Goal: Find specific page/section: Find specific page/section

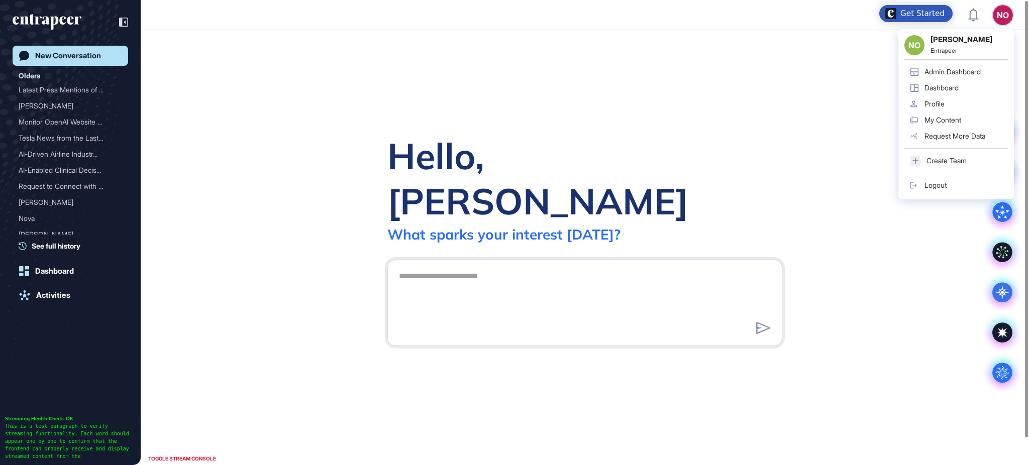
click at [954, 70] on div "Admin Dashboard" at bounding box center [952, 72] width 56 height 8
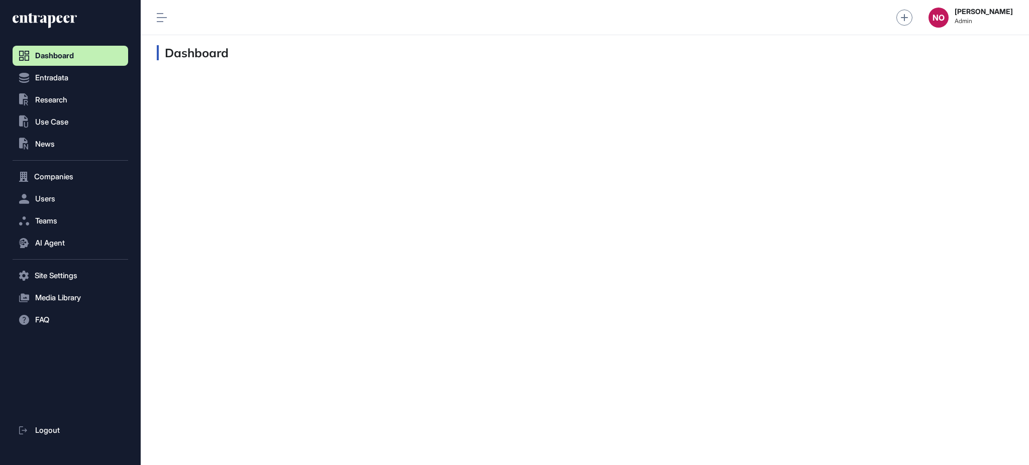
scroll to position [1, 1]
click at [66, 197] on button "Users" at bounding box center [71, 199] width 116 height 20
drag, startPoint x: 66, startPoint y: 219, endPoint x: 81, endPoint y: 215, distance: 15.5
click at [66, 219] on link "User List" at bounding box center [73, 220] width 110 height 18
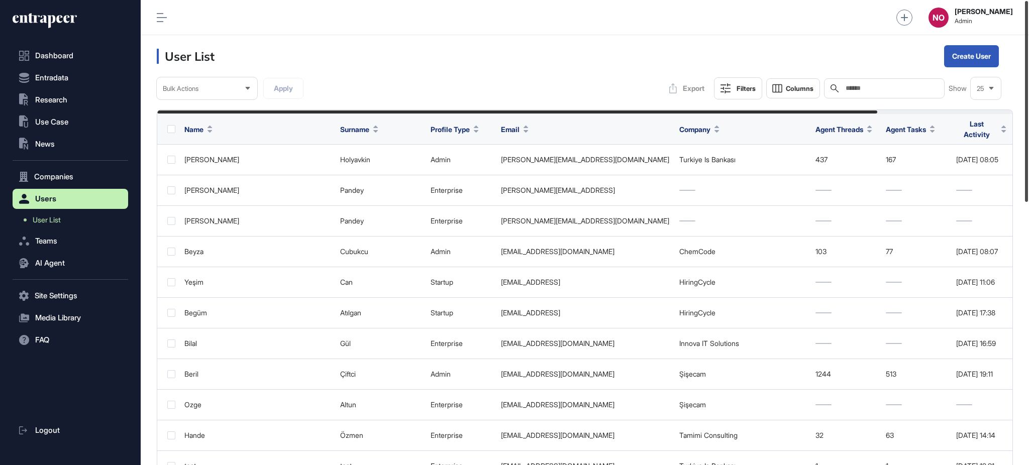
drag, startPoint x: 1028, startPoint y: 133, endPoint x: 1028, endPoint y: 70, distance: 62.8
click at [1028, 70] on div at bounding box center [1026, 101] width 3 height 201
click at [889, 90] on input "text" at bounding box center [890, 88] width 93 height 8
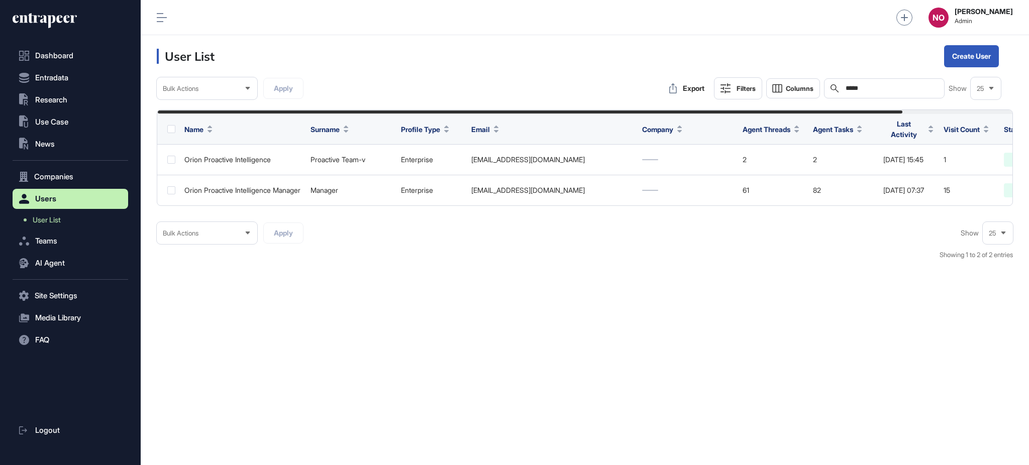
scroll to position [0, 126]
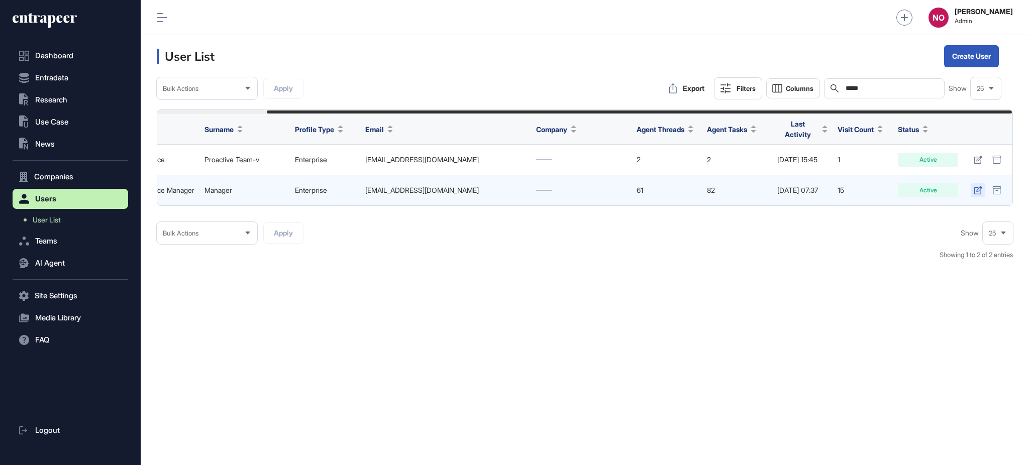
type input "*****"
click at [976, 186] on icon at bounding box center [977, 190] width 9 height 8
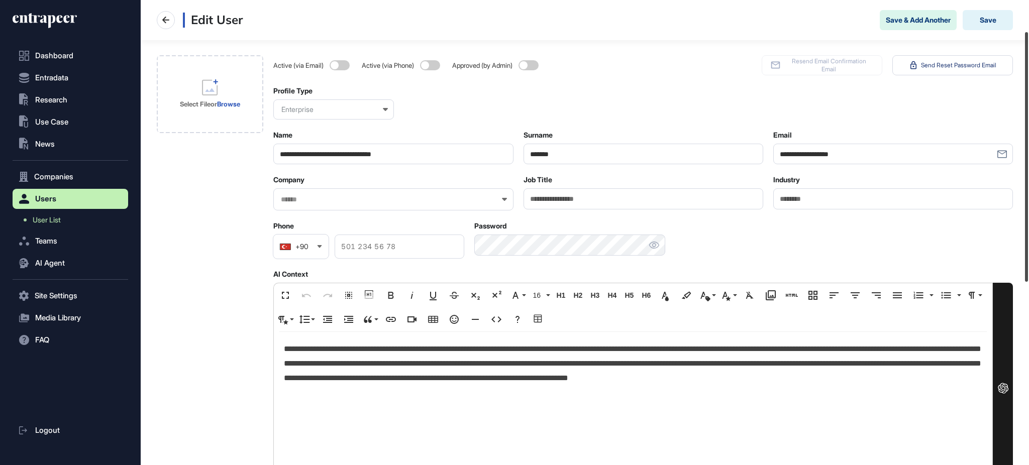
scroll to position [79, 0]
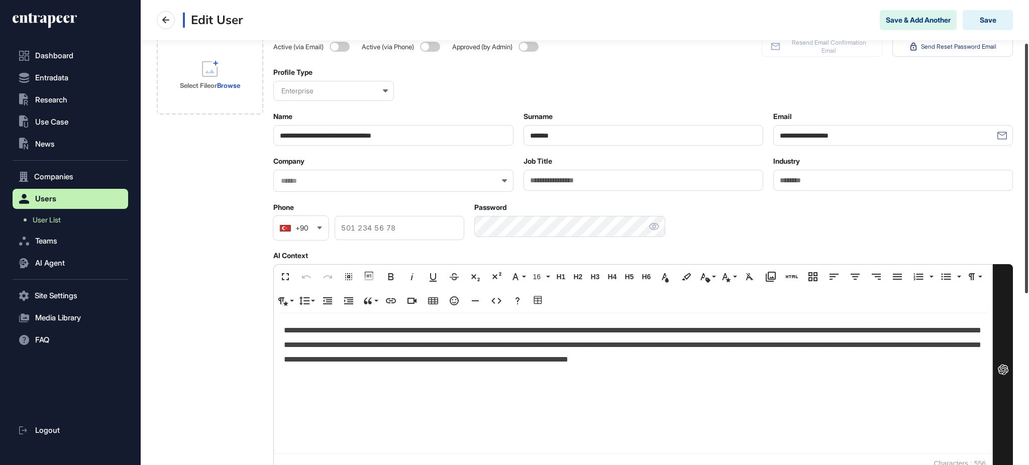
drag, startPoint x: 1028, startPoint y: 128, endPoint x: 1028, endPoint y: 145, distance: 17.1
click at [1028, 145] on div at bounding box center [1026, 169] width 3 height 250
click at [299, 327] on p "**********" at bounding box center [633, 344] width 698 height 43
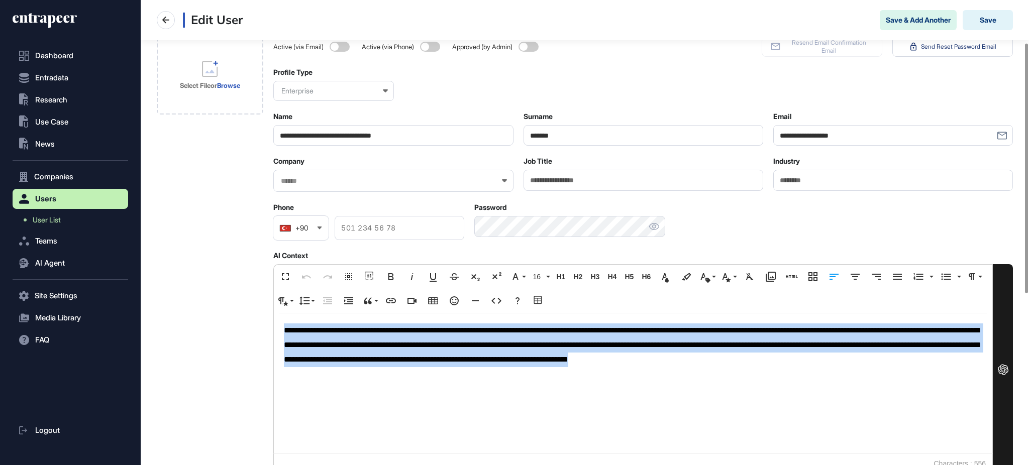
copy p "**********"
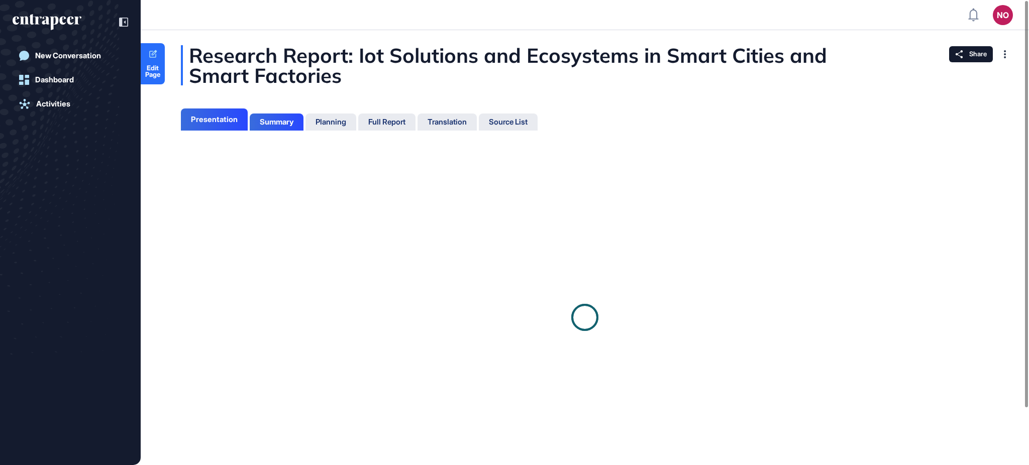
scroll to position [415, 2]
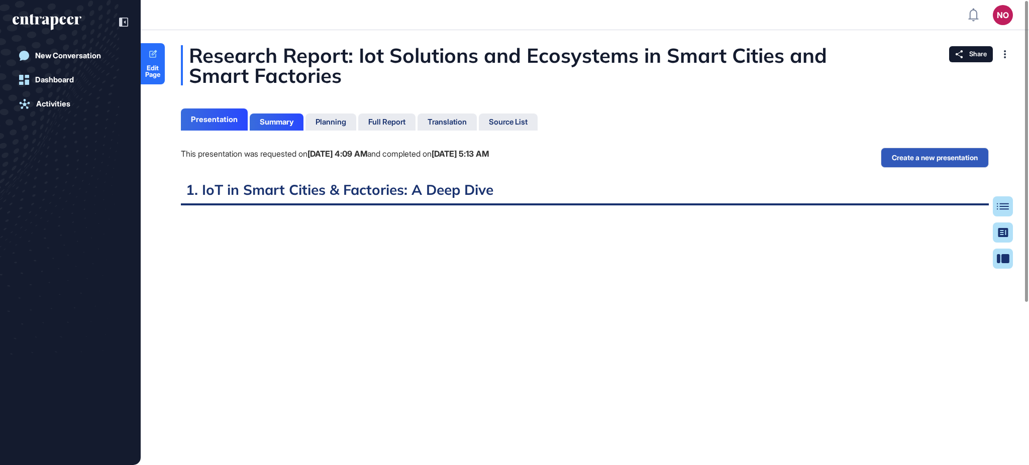
scroll to position [4, 1]
click at [150, 68] on span "Edit Page" at bounding box center [153, 71] width 24 height 13
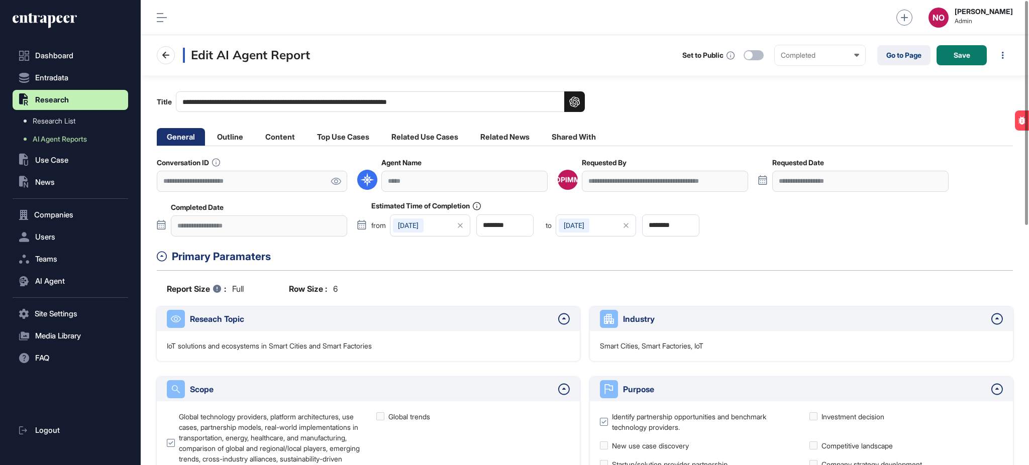
click at [336, 180] on icon at bounding box center [336, 181] width 10 height 7
click at [255, 133] on li "Outline" at bounding box center [280, 137] width 50 height 18
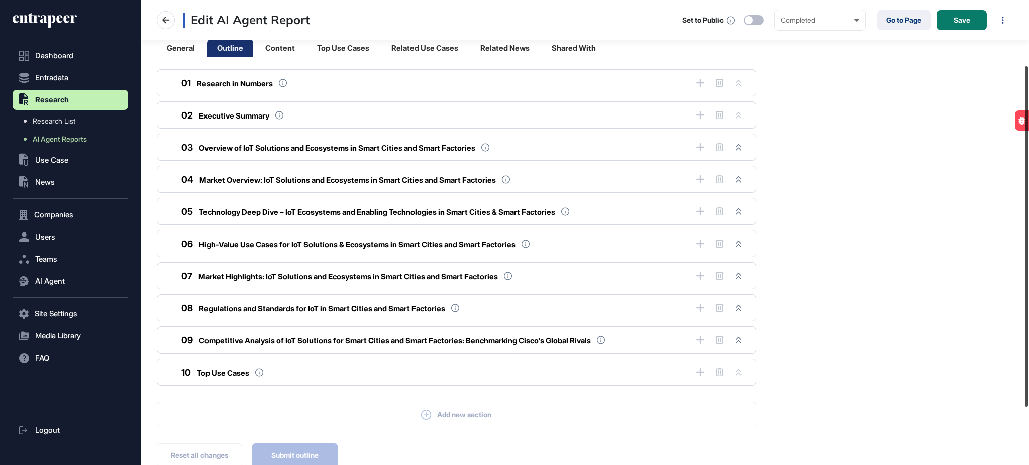
scroll to position [93, 0]
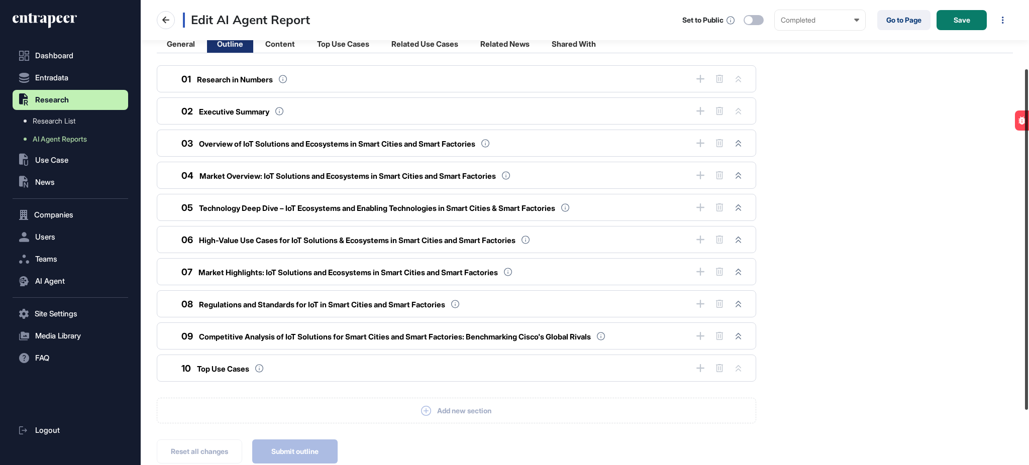
drag, startPoint x: 1028, startPoint y: 156, endPoint x: 1028, endPoint y: 224, distance: 68.3
click at [1028, 224] on div at bounding box center [1026, 239] width 3 height 340
click at [207, 44] on li "General" at bounding box center [230, 44] width 46 height 18
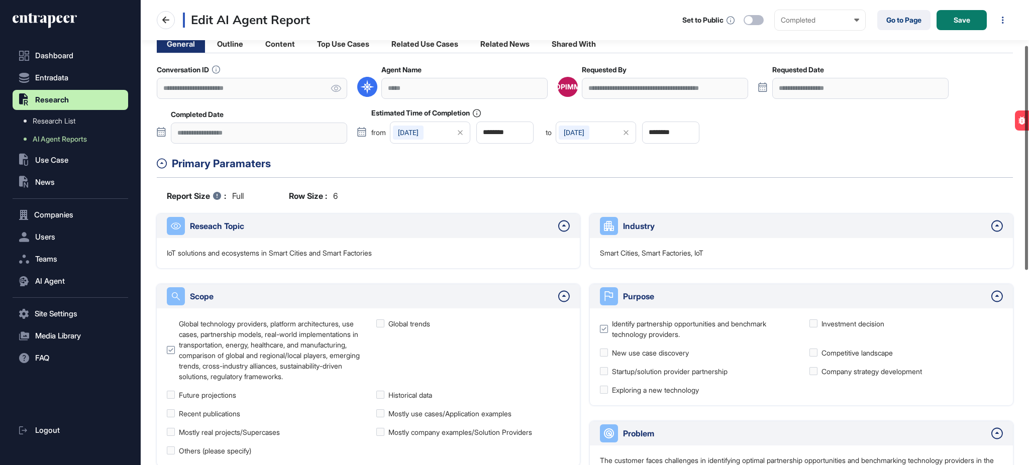
click at [1028, 214] on div at bounding box center [1026, 158] width 3 height 224
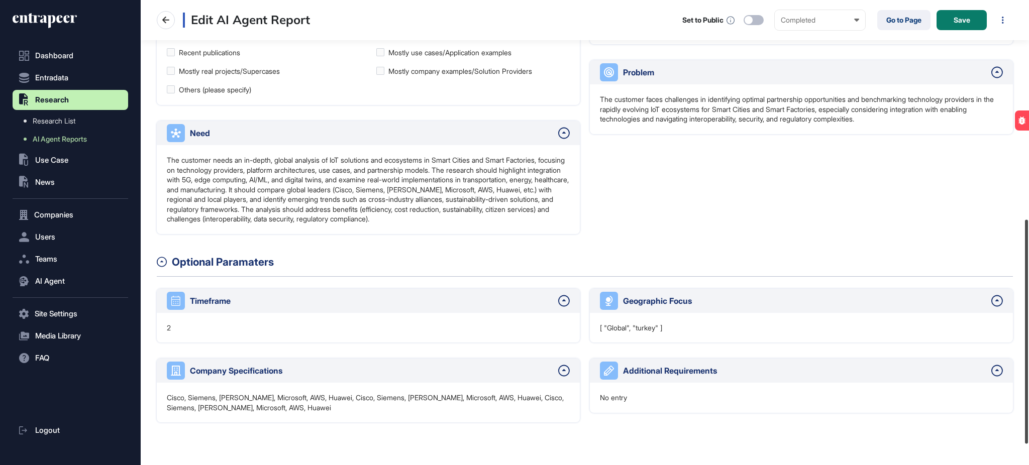
scroll to position [497, 0]
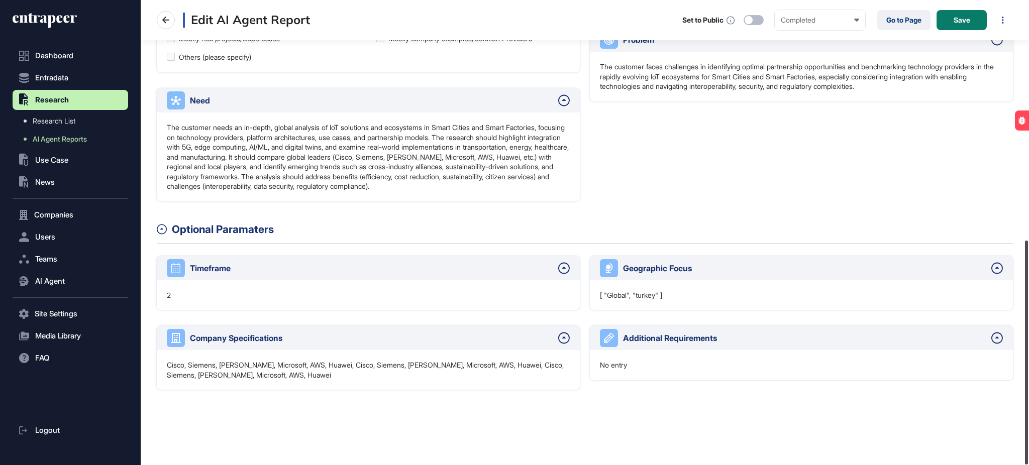
drag, startPoint x: 1028, startPoint y: 225, endPoint x: 1028, endPoint y: 284, distance: 58.8
click at [1028, 284] on div at bounding box center [1026, 353] width 3 height 224
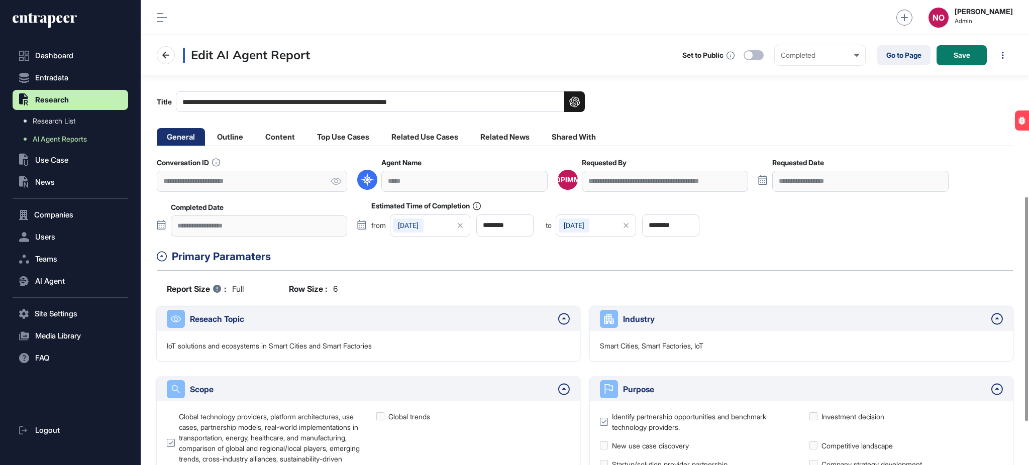
scroll to position [407, 0]
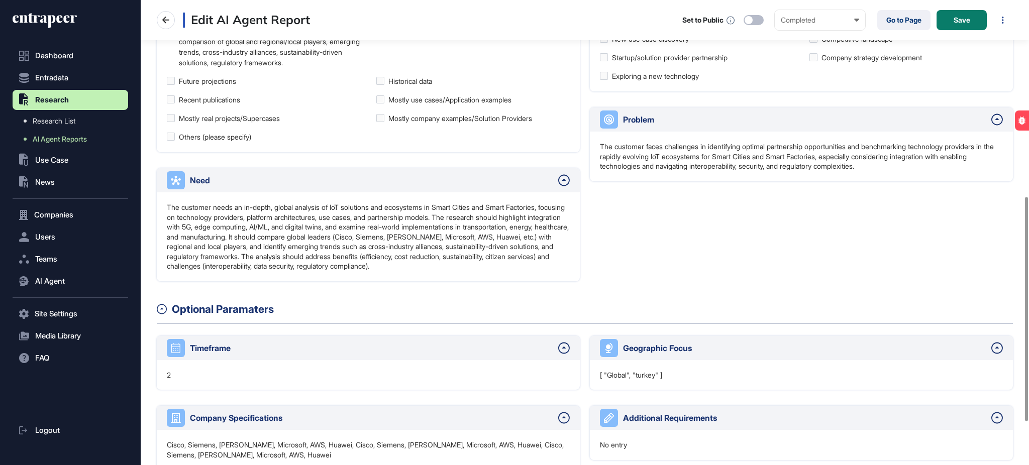
click at [1022, 0] on html "**********" at bounding box center [514, 272] width 1029 height 545
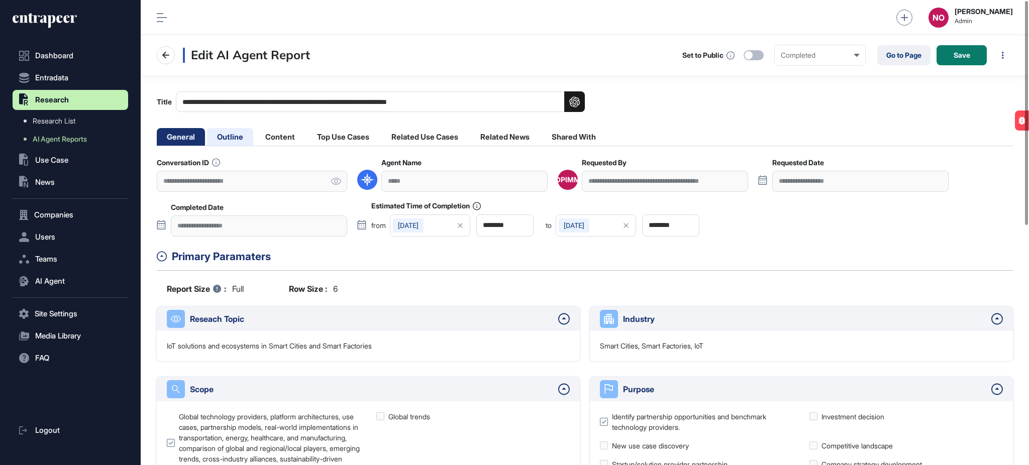
click at [255, 135] on li "Outline" at bounding box center [280, 137] width 50 height 18
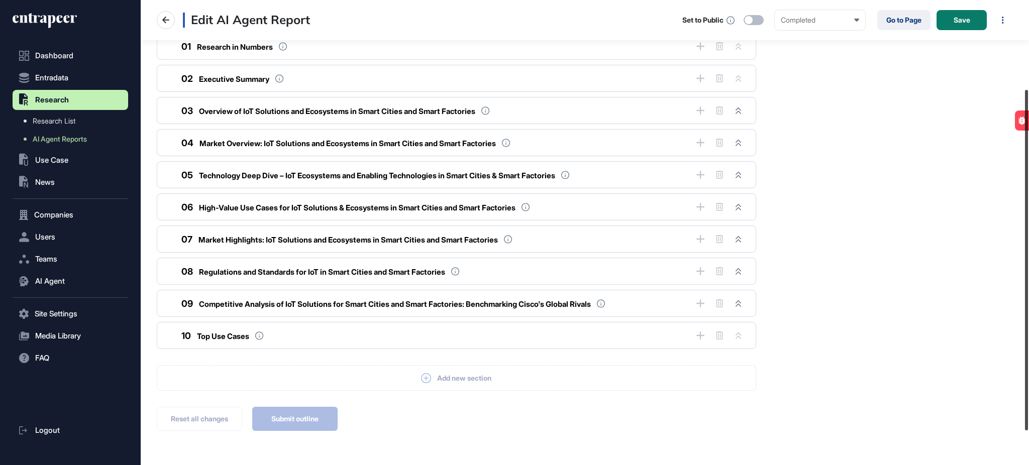
scroll to position [137, 0]
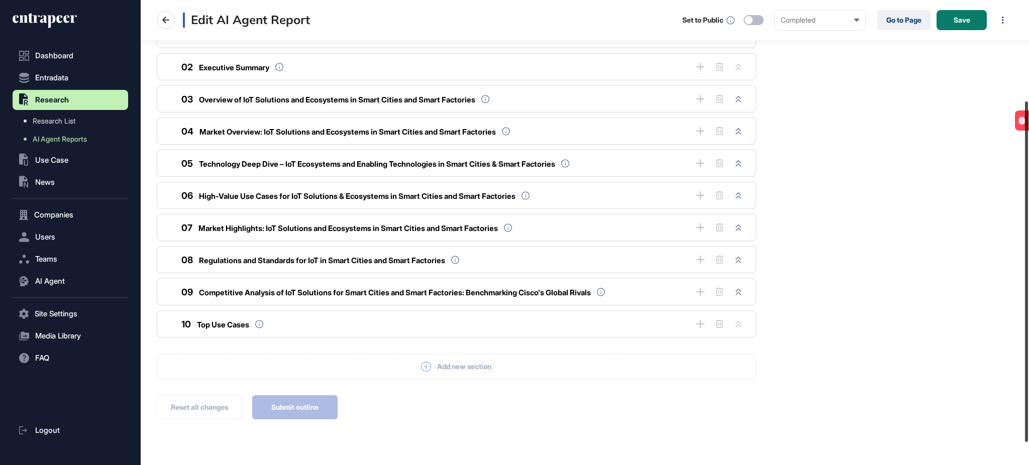
drag, startPoint x: 1028, startPoint y: 174, endPoint x: 1028, endPoint y: 266, distance: 92.4
click at [1028, 266] on div at bounding box center [1026, 271] width 3 height 340
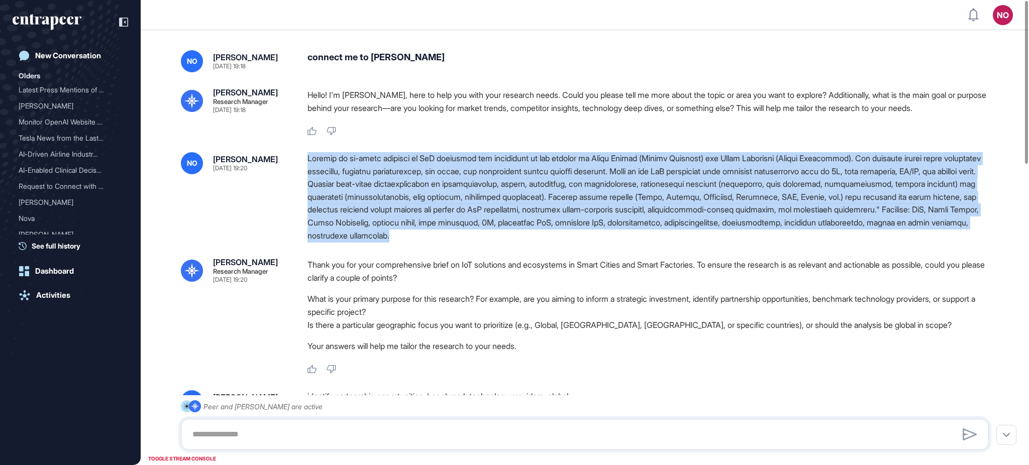
drag, startPoint x: 304, startPoint y: 159, endPoint x: 592, endPoint y: 234, distance: 296.8
click at [592, 234] on div "NO Naciye Ozcan Aug 28, 2025 19:20" at bounding box center [585, 197] width 808 height 90
copy div "Conduct an in-depth analysis of IoT solutions and ecosystems in the domains of …"
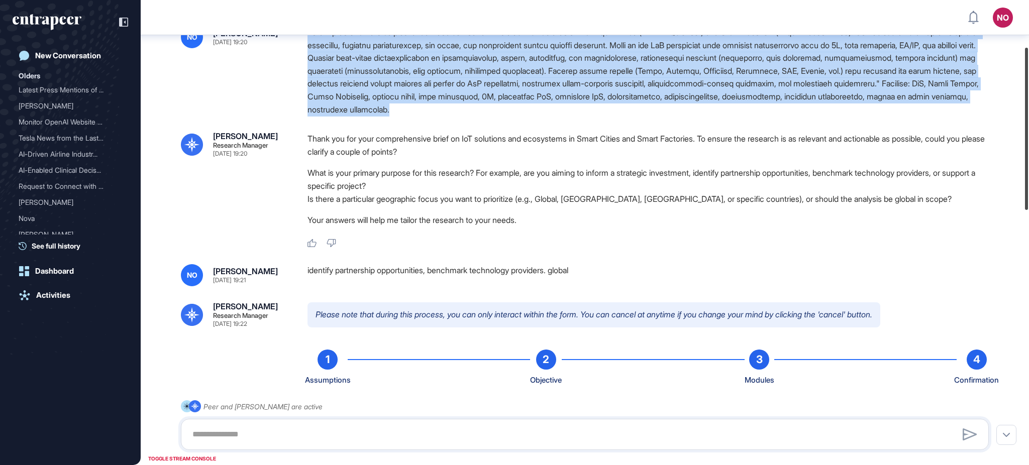
drag, startPoint x: 1028, startPoint y: 154, endPoint x: 820, endPoint y: 247, distance: 227.3
click at [1028, 203] on div at bounding box center [1026, 129] width 3 height 162
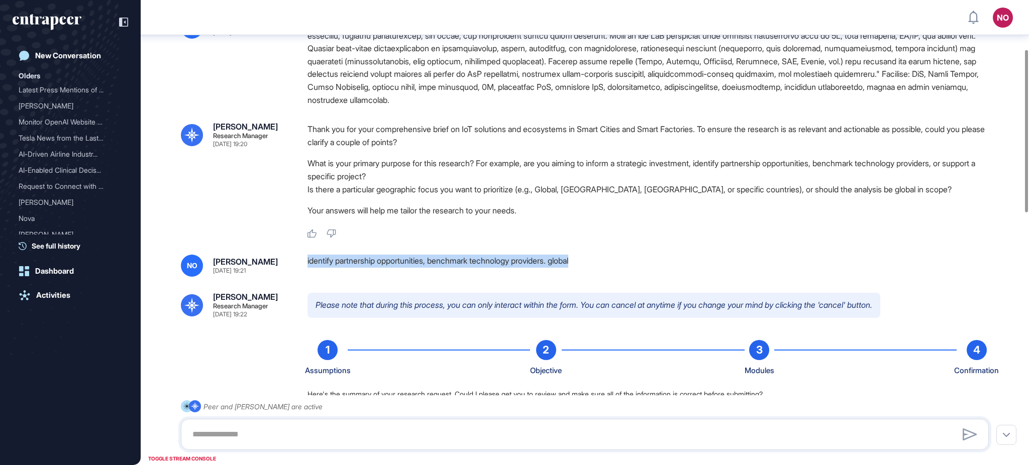
drag, startPoint x: 303, startPoint y: 264, endPoint x: 596, endPoint y: 268, distance: 292.3
click at [596, 268] on div "NO Naciye Ozcan Aug 28, 2025 19:21 identify partnership opportunities, benchmar…" at bounding box center [585, 266] width 808 height 22
copy div "identify partnership opportunities, benchmark technology providers. global"
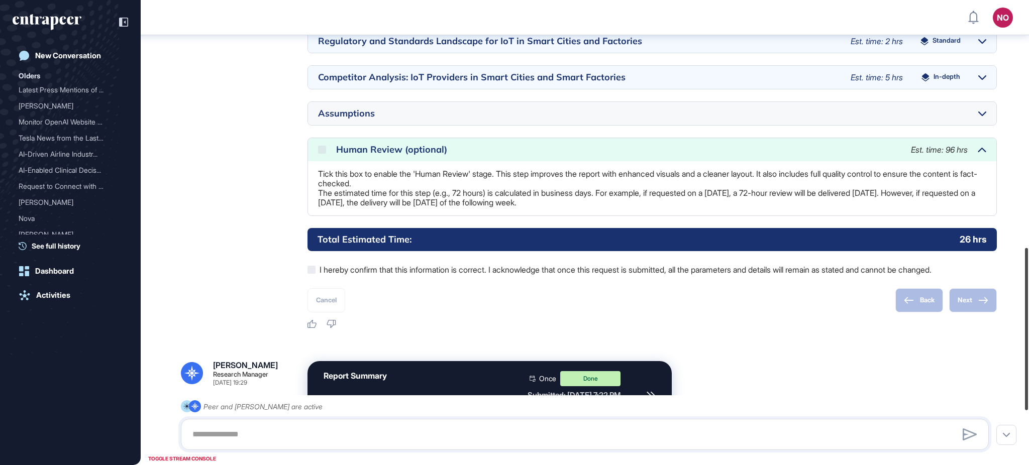
scroll to position [709, 0]
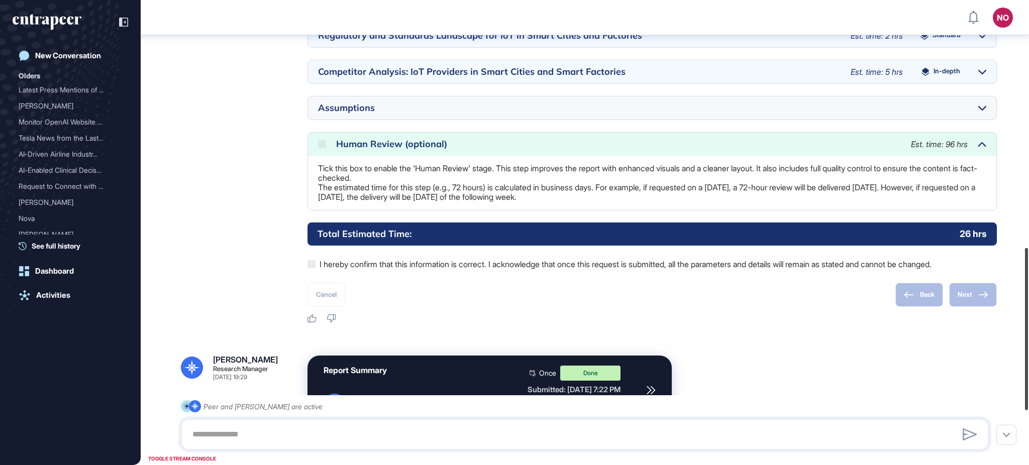
drag, startPoint x: 1028, startPoint y: 159, endPoint x: 1028, endPoint y: 357, distance: 197.9
click at [1028, 357] on div at bounding box center [1026, 329] width 3 height 162
click at [985, 111] on div at bounding box center [982, 107] width 8 height 13
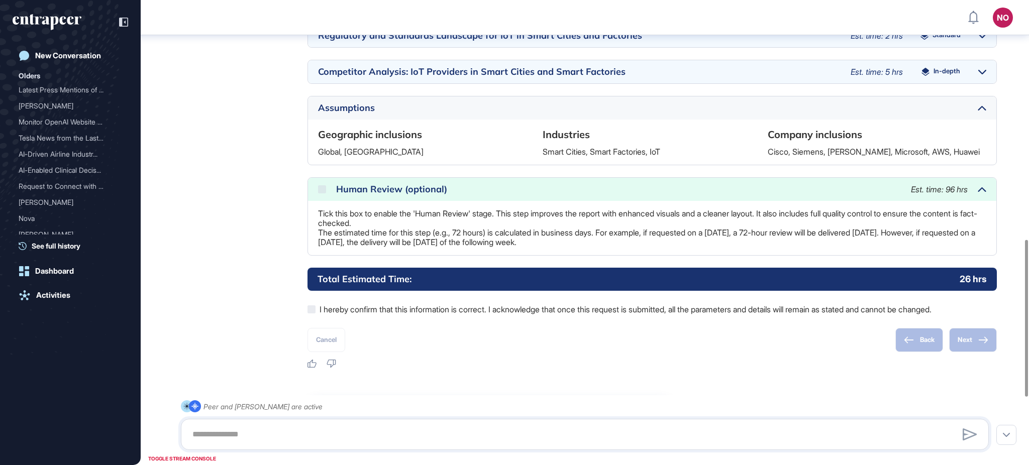
click at [773, 153] on p "Cisco, Siemens, Schneider, Microsoft, AWS, Huawei" at bounding box center [876, 152] width 218 height 10
drag, startPoint x: 766, startPoint y: 151, endPoint x: 984, endPoint y: 164, distance: 218.4
click at [984, 164] on div "Geographic inclusions Global, turkey Industries Smart Cities, Smart Factories, …" at bounding box center [652, 142] width 688 height 45
copy p "Cisco, Siemens, Schneider, Microsoft, AWS, Huawei"
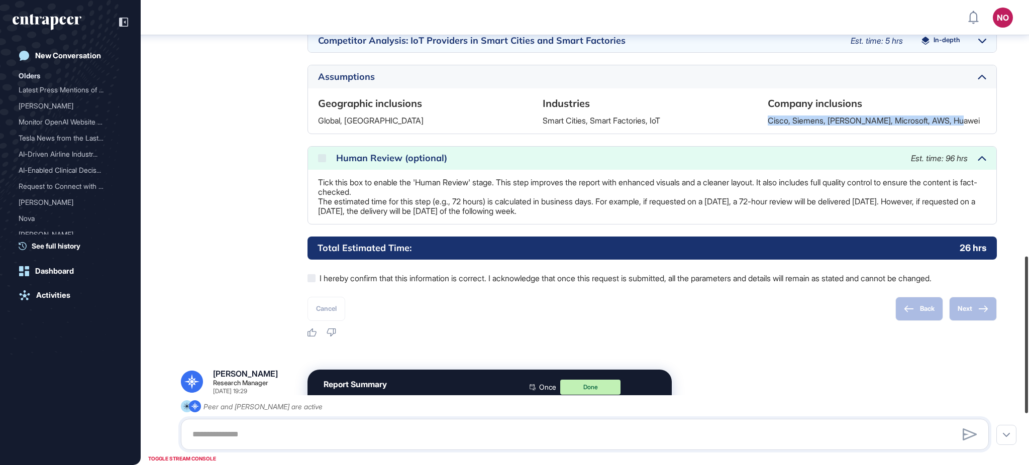
scroll to position [758, 0]
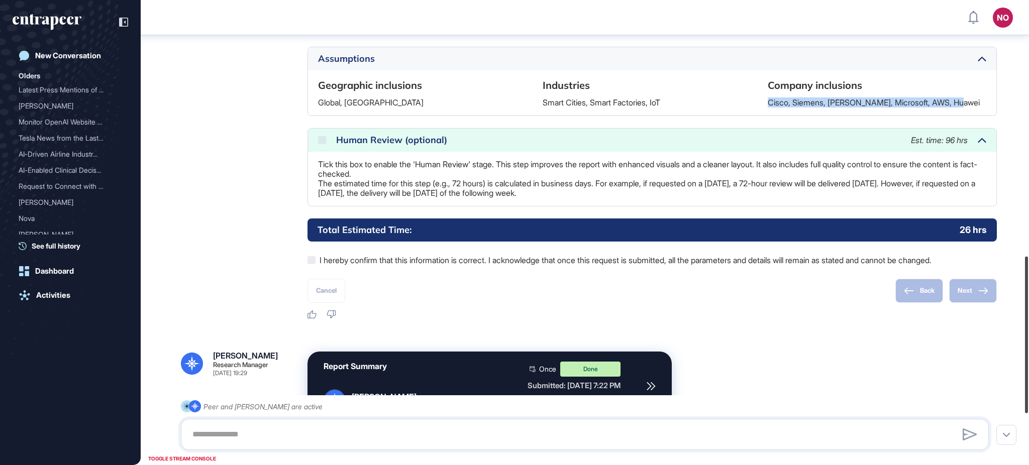
drag, startPoint x: 1028, startPoint y: 334, endPoint x: 1023, endPoint y: 351, distance: 17.1
click at [1025, 351] on div at bounding box center [1026, 335] width 3 height 157
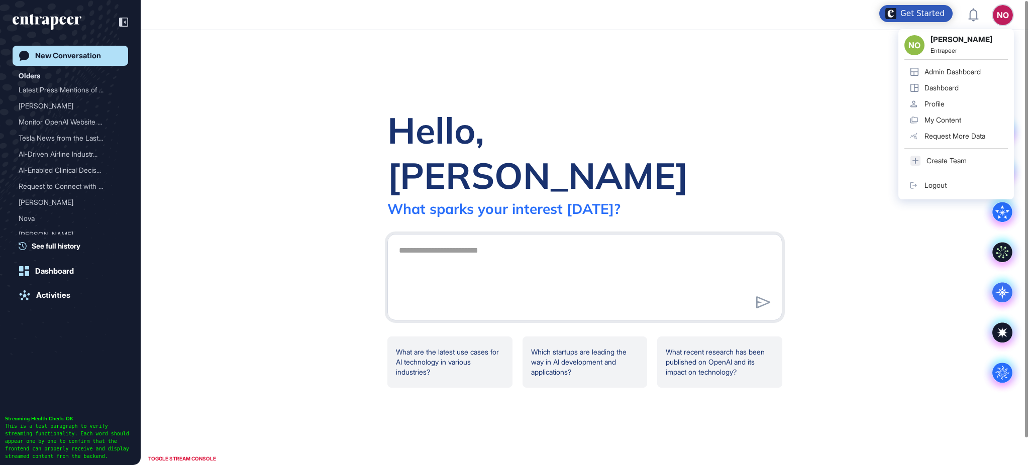
click at [966, 74] on div "Admin Dashboard" at bounding box center [952, 72] width 56 height 8
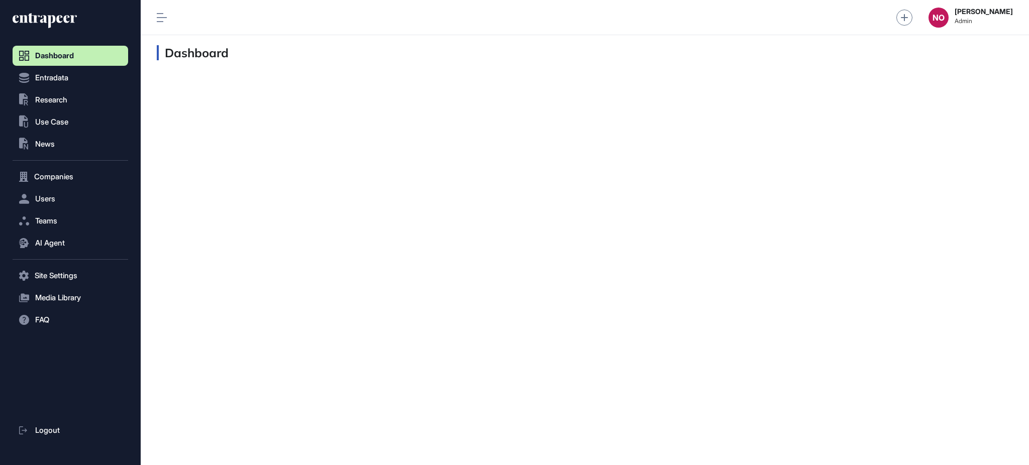
scroll to position [1, 1]
click at [44, 97] on span "Research" at bounding box center [51, 100] width 32 height 8
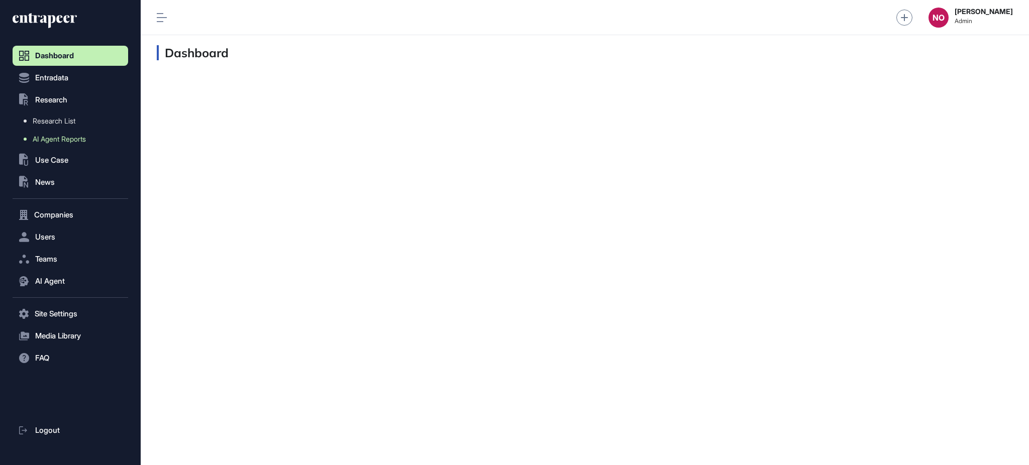
click at [55, 135] on span "AI Agent Reports" at bounding box center [59, 139] width 53 height 8
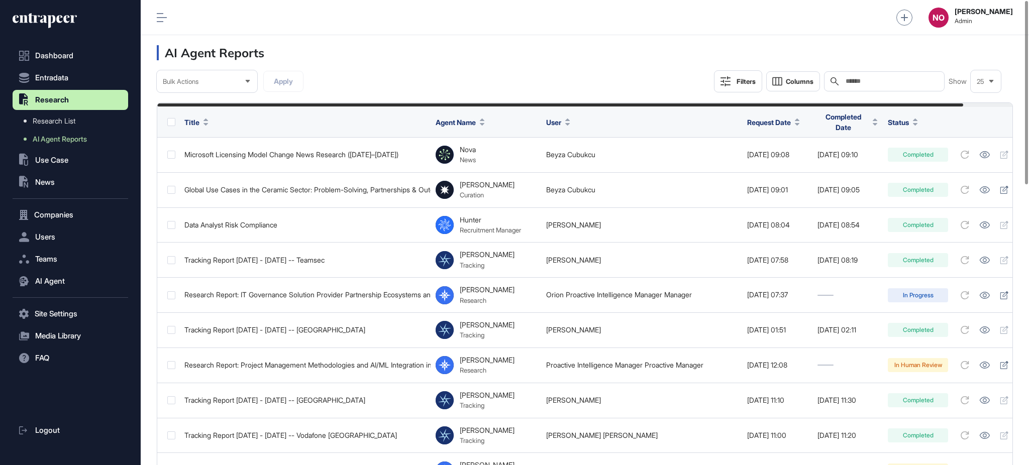
click at [867, 78] on input "text" at bounding box center [890, 81] width 93 height 8
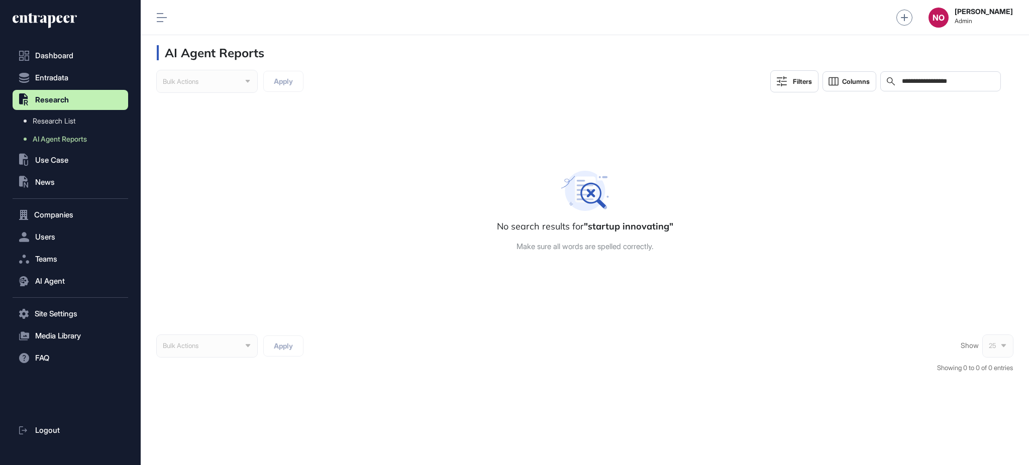
click at [919, 81] on input "**********" at bounding box center [946, 81] width 93 height 8
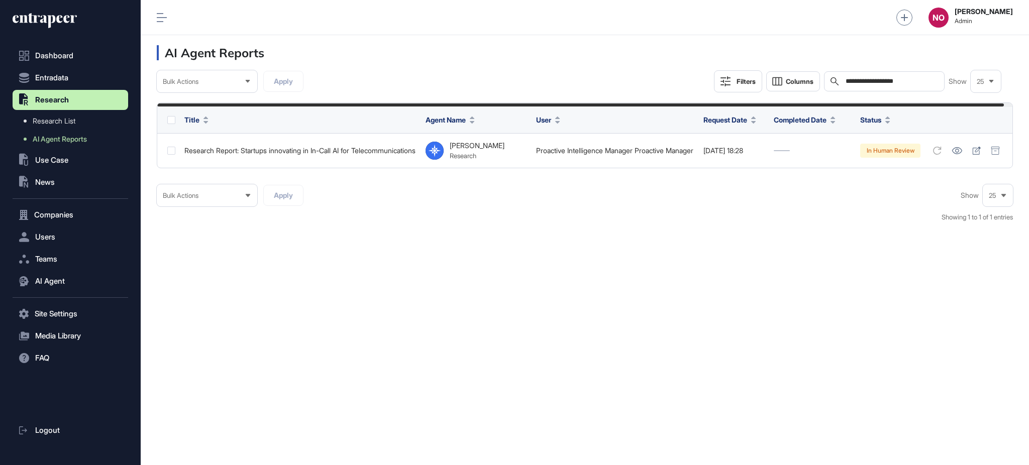
type input "**********"
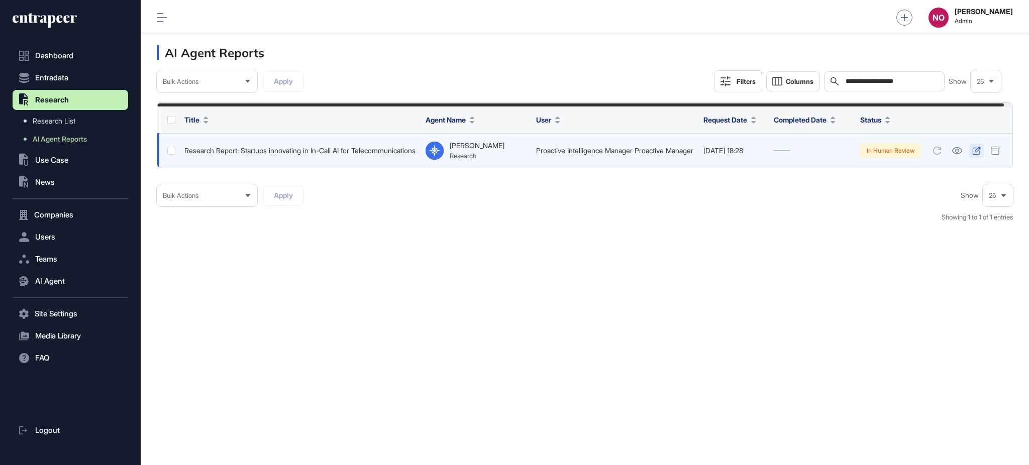
click at [980, 155] on icon at bounding box center [976, 151] width 9 height 8
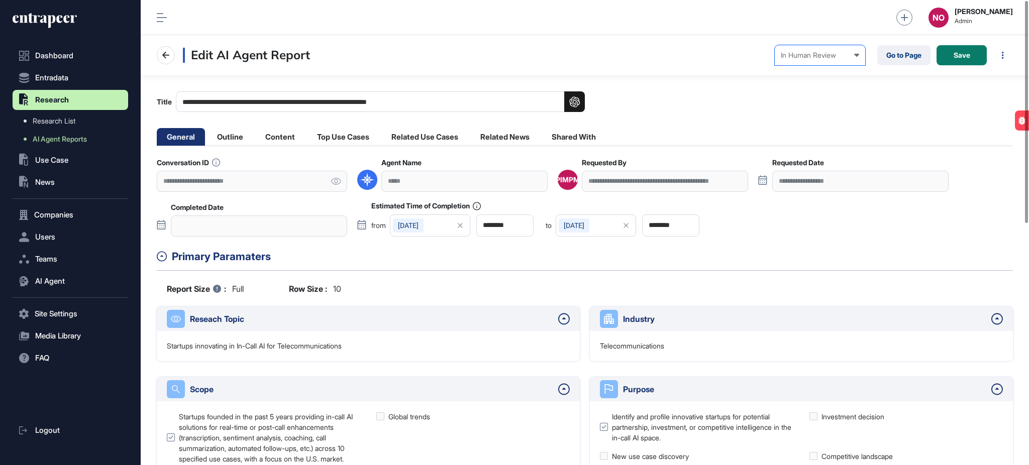
click at [813, 49] on div "In Human Review Created In Outline Review In Progress Completed In Human Review…" at bounding box center [819, 55] width 90 height 20
click at [813, 63] on div "In Human Review Created In Outline Review In Progress Completed In Human Review…" at bounding box center [819, 55] width 90 height 20
click at [841, 49] on div "In Human Review Created In Outline Review In Progress Completed In Human Review…" at bounding box center [819, 55] width 90 height 20
click at [0, 0] on div "Completed" at bounding box center [0, 0] width 0 height 0
